Goal: Task Accomplishment & Management: Use online tool/utility

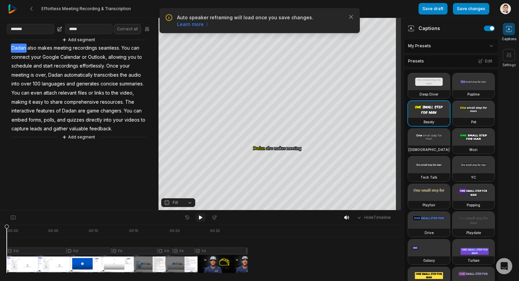
click at [202, 217] on icon at bounding box center [200, 217] width 3 height 4
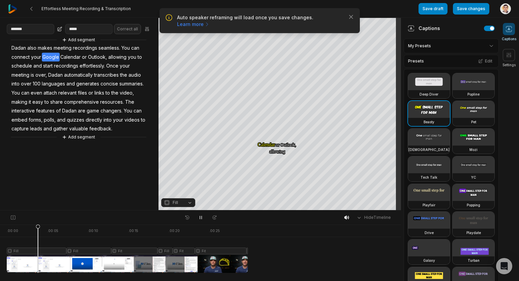
click at [355, 16] on div "Auto speaker reframing will load once you save changes. Learn more Close" at bounding box center [260, 20] width 200 height 25
click at [353, 17] on icon "button" at bounding box center [351, 16] width 7 height 7
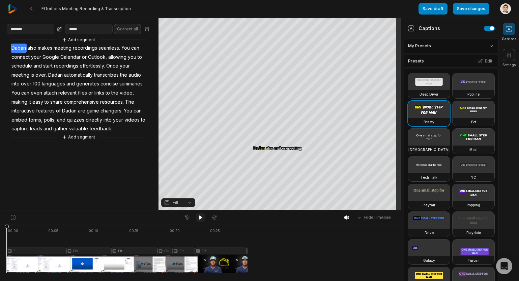
click at [204, 216] on button at bounding box center [200, 217] width 9 height 9
click at [352, 217] on button at bounding box center [346, 217] width 9 height 10
click at [351, 218] on button at bounding box center [346, 217] width 9 height 10
click at [83, 163] on aside "******* ***** Correct all Add segment Dadan also makes meeting recordings seaml…" at bounding box center [79, 114] width 159 height 192
click at [203, 218] on button at bounding box center [200, 217] width 9 height 9
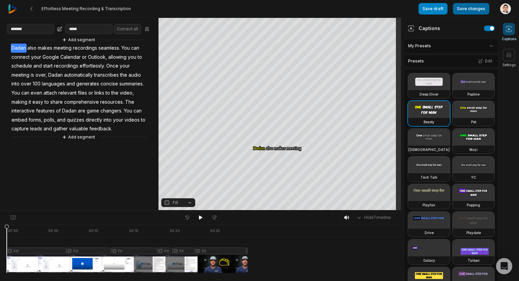
click at [472, 10] on button "Save changes" at bounding box center [471, 8] width 36 height 11
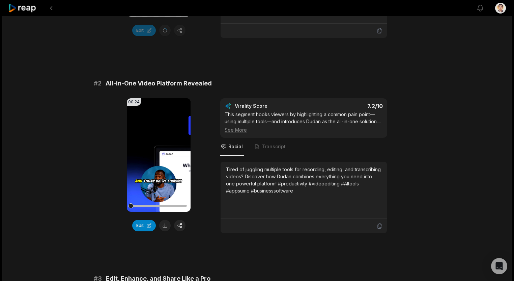
scroll to position [202, 0]
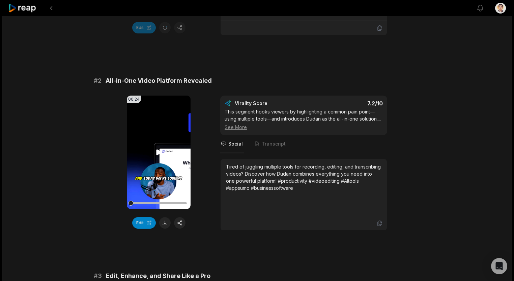
click at [165, 186] on video "Your browser does not support mp4 format." at bounding box center [159, 151] width 64 height 113
click at [143, 228] on button "Edit" at bounding box center [144, 222] width 24 height 11
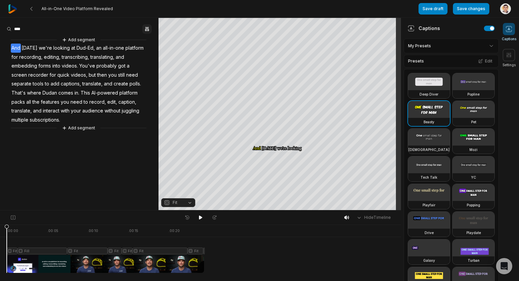
click at [150, 30] on button "button" at bounding box center [146, 28] width 9 height 9
click at [138, 58] on div "Correct" at bounding box center [132, 61] width 32 height 6
click at [42, 31] on input at bounding box center [31, 29] width 48 height 10
type input "******"
paste input "**********"
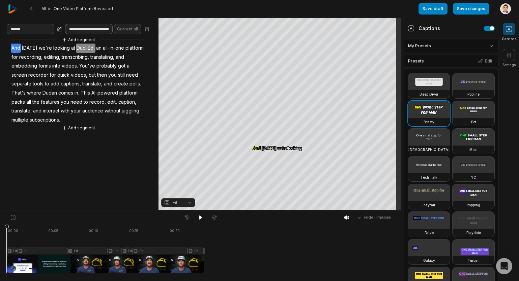
scroll to position [0, 802]
click at [70, 27] on input "**********" at bounding box center [89, 29] width 48 height 10
click at [79, 27] on input "**********" at bounding box center [89, 29] width 48 height 10
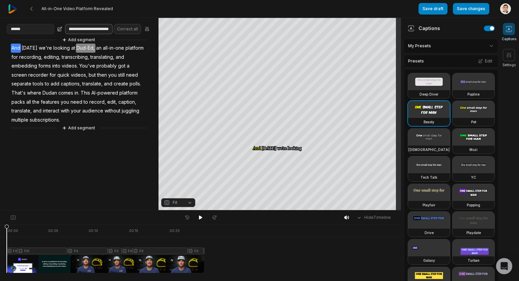
click at [88, 27] on input "**********" at bounding box center [89, 29] width 48 height 10
click at [86, 27] on input "**********" at bounding box center [89, 29] width 48 height 10
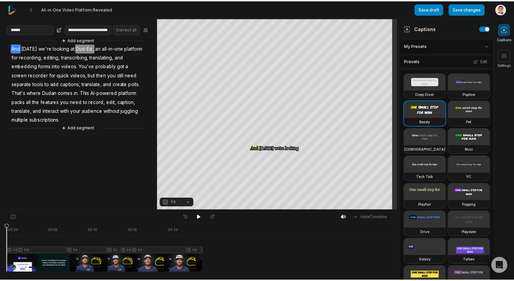
scroll to position [0, 0]
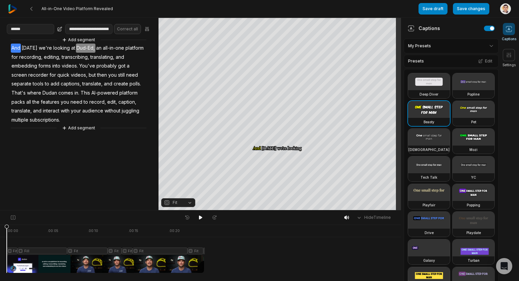
click at [62, 29] on icon at bounding box center [59, 28] width 5 height 5
click at [80, 26] on input "**********" at bounding box center [89, 29] width 48 height 10
click at [84, 32] on input "**********" at bounding box center [89, 29] width 48 height 10
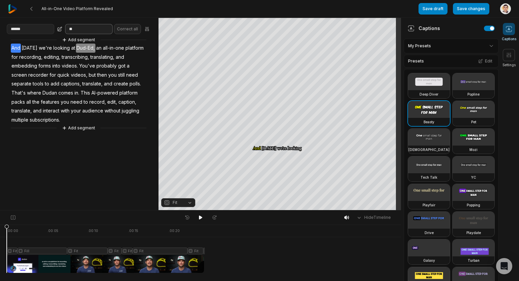
type input "*"
type input "*****"
click at [135, 29] on button "Correct all" at bounding box center [127, 29] width 27 height 10
click at [200, 220] on icon at bounding box center [200, 217] width 5 height 5
click at [474, 7] on button "Save changes" at bounding box center [471, 8] width 36 height 11
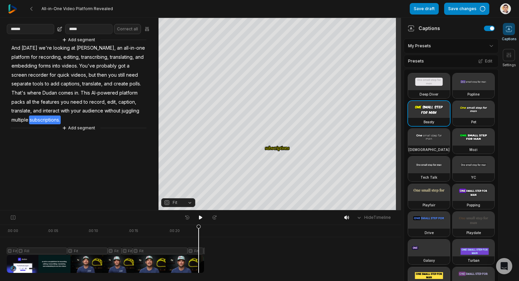
click at [199, 256] on div at bounding box center [105, 248] width 197 height 48
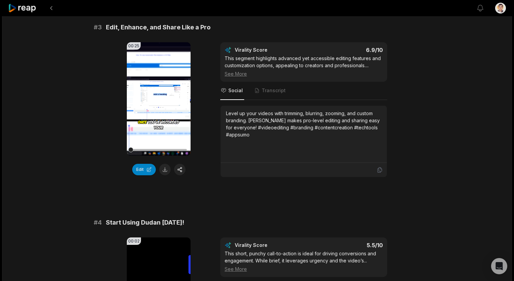
scroll to position [439, 0]
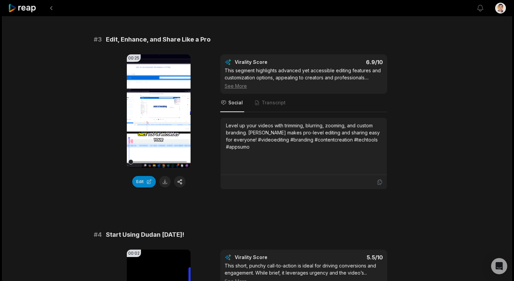
click at [174, 120] on video "Your browser does not support mp4 format." at bounding box center [159, 110] width 64 height 113
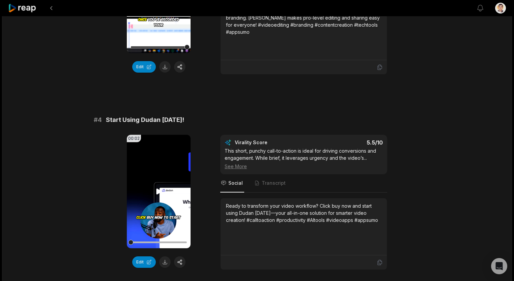
scroll to position [574, 0]
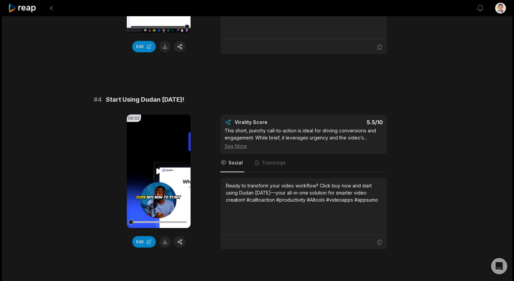
click at [160, 218] on video "Your browser does not support mp4 format." at bounding box center [159, 170] width 64 height 113
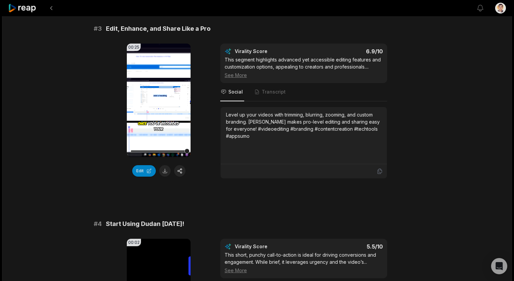
scroll to position [439, 0]
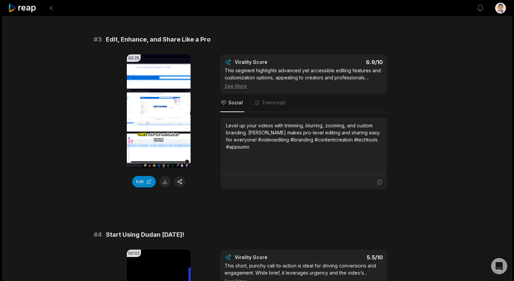
click at [154, 127] on video "Your browser does not support mp4 format." at bounding box center [159, 110] width 64 height 113
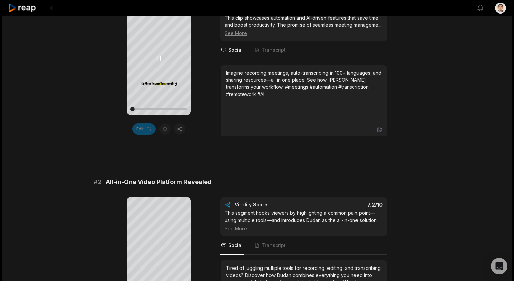
scroll to position [34, 0]
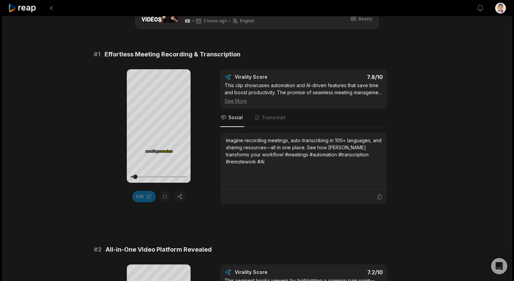
click at [183, 183] on div "Your browser does not support mp4 format. [PERSON_NAME] also also makes makes m…" at bounding box center [159, 136] width 64 height 135
click at [180, 171] on div at bounding box center [159, 177] width 56 height 12
drag, startPoint x: 183, startPoint y: 176, endPoint x: 131, endPoint y: 175, distance: 52.6
click at [151, 175] on div at bounding box center [153, 176] width 5 height 5
drag, startPoint x: 151, startPoint y: 171, endPoint x: 207, endPoint y: 110, distance: 82.1
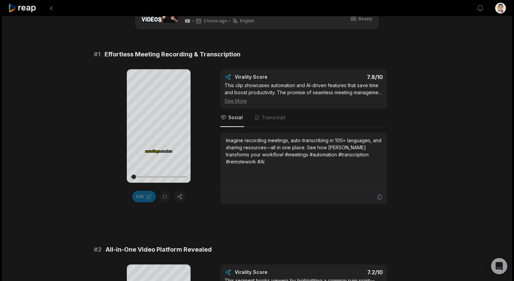
click at [207, 110] on div "Your browser does not support mp4 format. [PERSON_NAME] also also makes makes m…" at bounding box center [257, 136] width 327 height 135
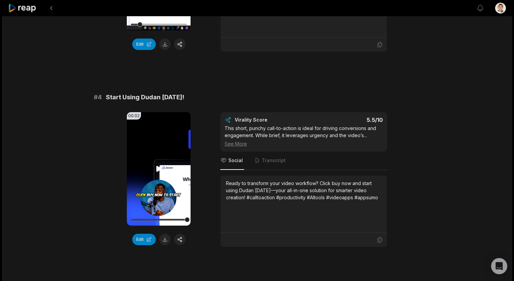
scroll to position [607, 0]
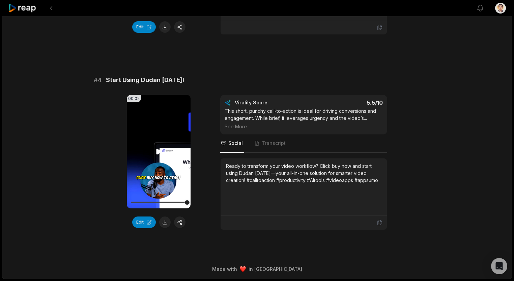
click at [145, 167] on video "Your browser does not support mp4 format." at bounding box center [159, 151] width 64 height 113
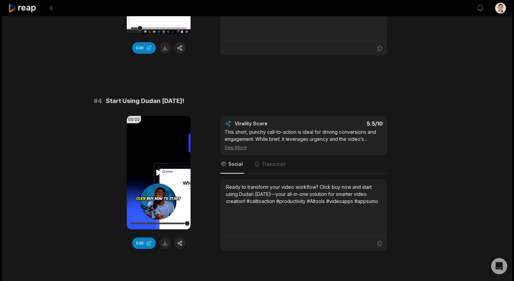
scroll to position [506, 0]
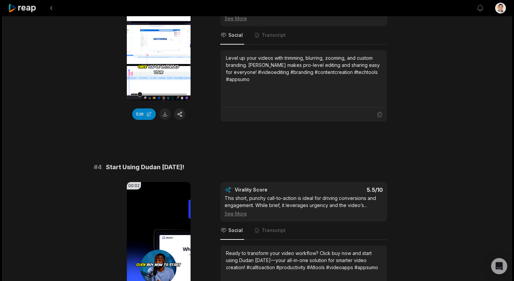
click at [160, 67] on video "Your browser does not support mp4 format." at bounding box center [159, 43] width 64 height 113
click at [144, 120] on button "Edit" at bounding box center [144, 113] width 24 height 11
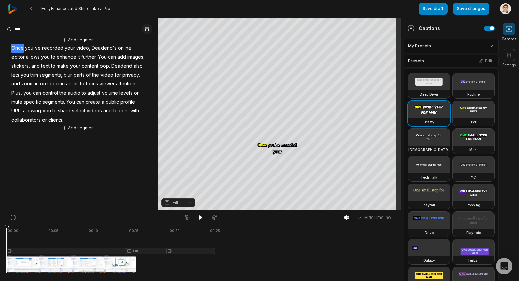
click at [146, 28] on icon "button" at bounding box center [145, 29] width 1 height 4
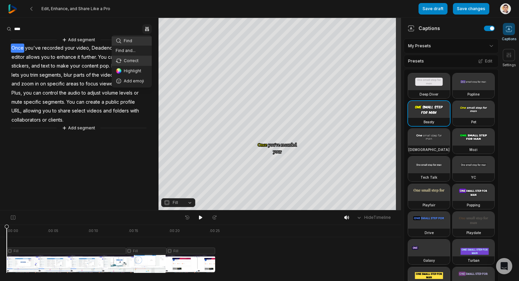
click at [131, 63] on div "Correct" at bounding box center [132, 61] width 32 height 6
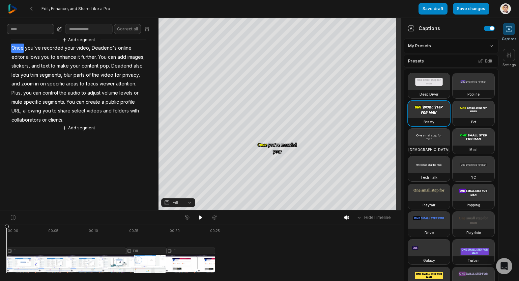
click at [21, 30] on input at bounding box center [31, 29] width 48 height 10
type input "*********"
type input "*******"
click at [130, 29] on button "Correct all" at bounding box center [127, 29] width 27 height 10
click at [45, 31] on input "*********" at bounding box center [31, 29] width 48 height 10
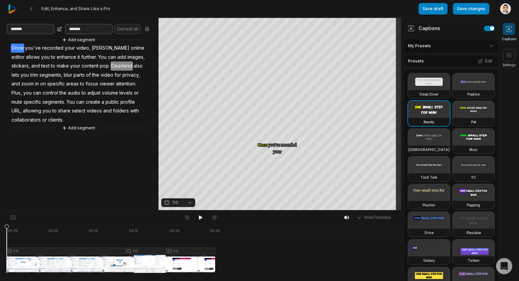
type input "*******"
click at [95, 27] on input "*******" at bounding box center [89, 29] width 48 height 10
type input "*****"
click at [132, 28] on button "Correct all" at bounding box center [127, 29] width 27 height 10
click at [205, 219] on button at bounding box center [200, 217] width 9 height 9
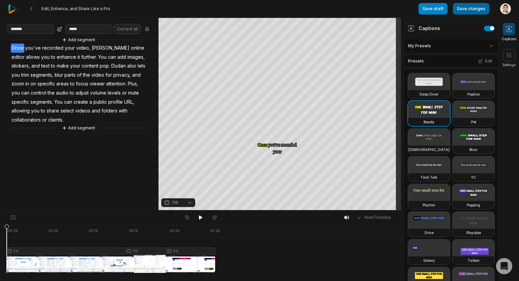
click at [459, 10] on button "Save changes" at bounding box center [471, 8] width 36 height 11
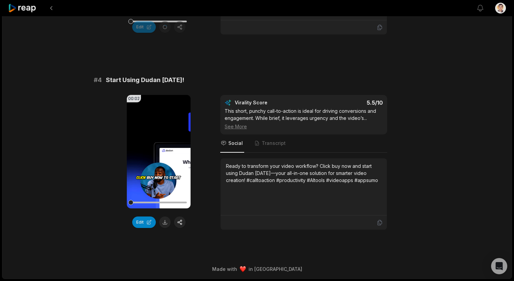
scroll to position [607, 0]
click at [164, 156] on video "Your browser does not support mp4 format." at bounding box center [159, 151] width 64 height 113
click at [147, 224] on button "Edit" at bounding box center [144, 221] width 24 height 11
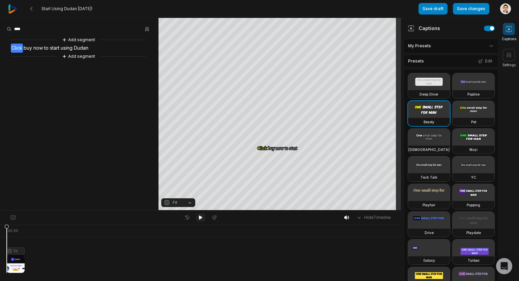
click at [199, 216] on icon at bounding box center [200, 217] width 5 height 5
click at [116, 44] on div "Add segment Click buy now to start using Dudan Add segment" at bounding box center [79, 48] width 159 height 24
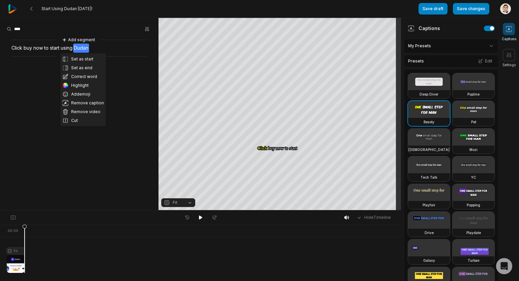
click at [99, 50] on div "Set as start Set as end Correct word Highlight Add emoji Remove caption Remove …" at bounding box center [79, 48] width 159 height 24
click at [92, 47] on div "Set as start Set as end Correct word Highlight Add emoji Remove caption Remove …" at bounding box center [79, 48] width 159 height 24
click at [145, 29] on icon "button" at bounding box center [146, 28] width 5 height 5
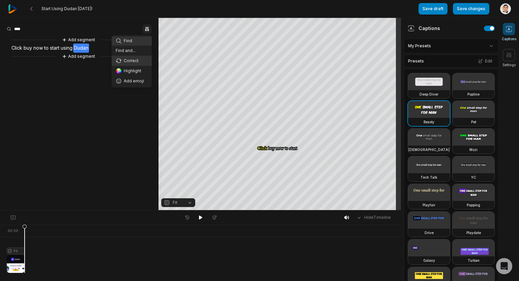
click at [132, 60] on div "Correct" at bounding box center [132, 61] width 32 height 6
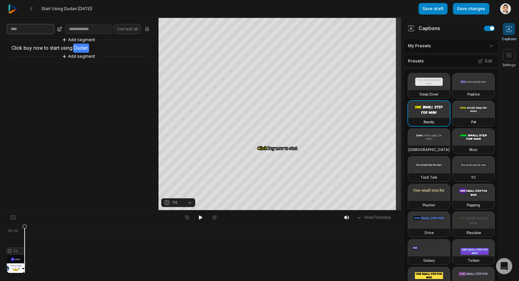
click at [38, 32] on input at bounding box center [31, 29] width 48 height 10
type input "*****"
type input "**********"
click at [122, 33] on button "Correct all" at bounding box center [127, 29] width 27 height 10
click at [202, 222] on div "Hide Timeline" at bounding box center [200, 217] width 401 height 14
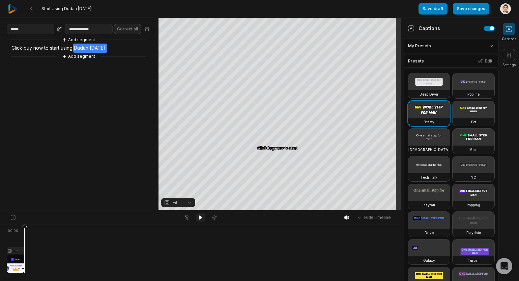
click at [201, 219] on icon at bounding box center [200, 217] width 5 height 5
click at [463, 6] on button "Save changes" at bounding box center [471, 8] width 36 height 11
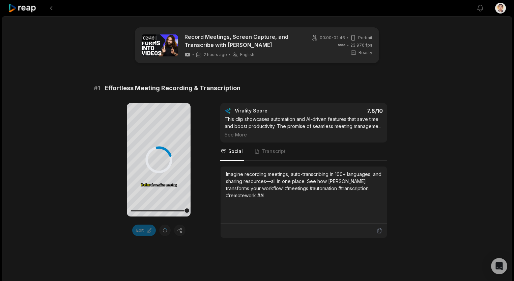
click at [31, 7] on icon at bounding box center [22, 8] width 29 height 9
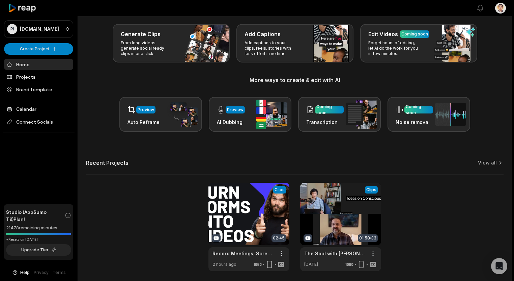
scroll to position [56, 0]
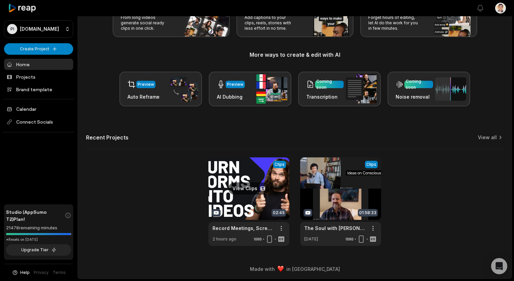
click at [248, 199] on link at bounding box center [248, 201] width 81 height 88
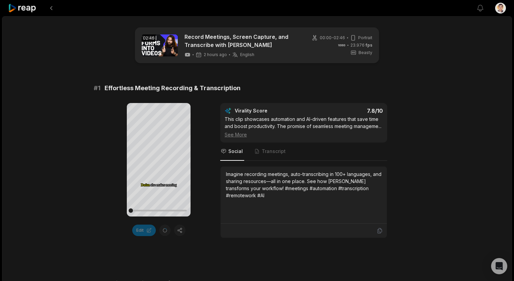
click at [185, 226] on div "Edit" at bounding box center [159, 229] width 64 height 11
click at [185, 233] on div "Edit" at bounding box center [159, 229] width 64 height 11
click at [370, 53] on span "Beasty" at bounding box center [366, 53] width 14 height 6
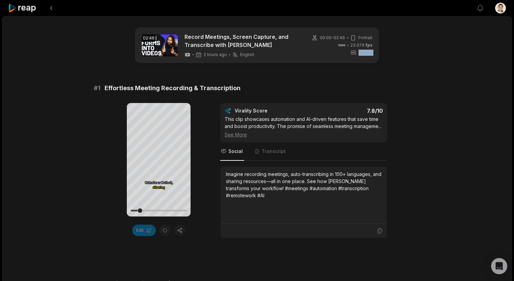
click at [361, 51] on span "Beasty" at bounding box center [366, 53] width 14 height 6
click at [52, 7] on button at bounding box center [51, 8] width 12 height 12
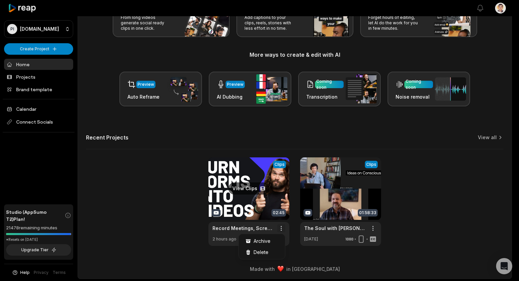
click at [281, 225] on html "PI Preston.ie Create Project Home Projects Brand template Calendar Connect Soci…" at bounding box center [259, 84] width 519 height 281
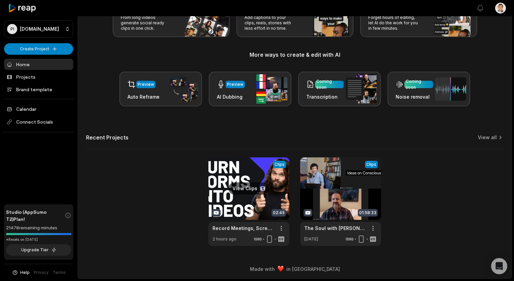
click at [234, 171] on link at bounding box center [248, 201] width 81 height 88
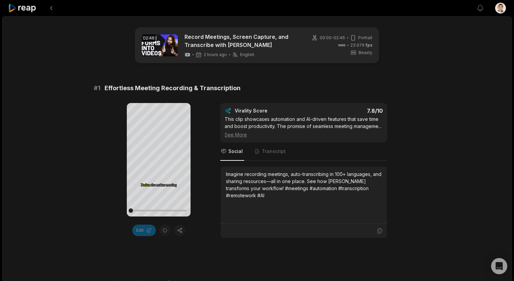
click at [310, 15] on div at bounding box center [242, 8] width 468 height 16
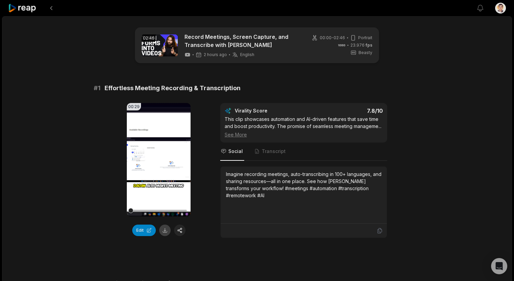
click at [164, 234] on button at bounding box center [164, 229] width 11 height 11
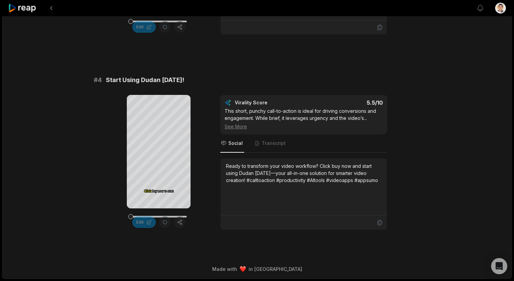
scroll to position [472, 0]
